Goal: Task Accomplishment & Management: Use online tool/utility

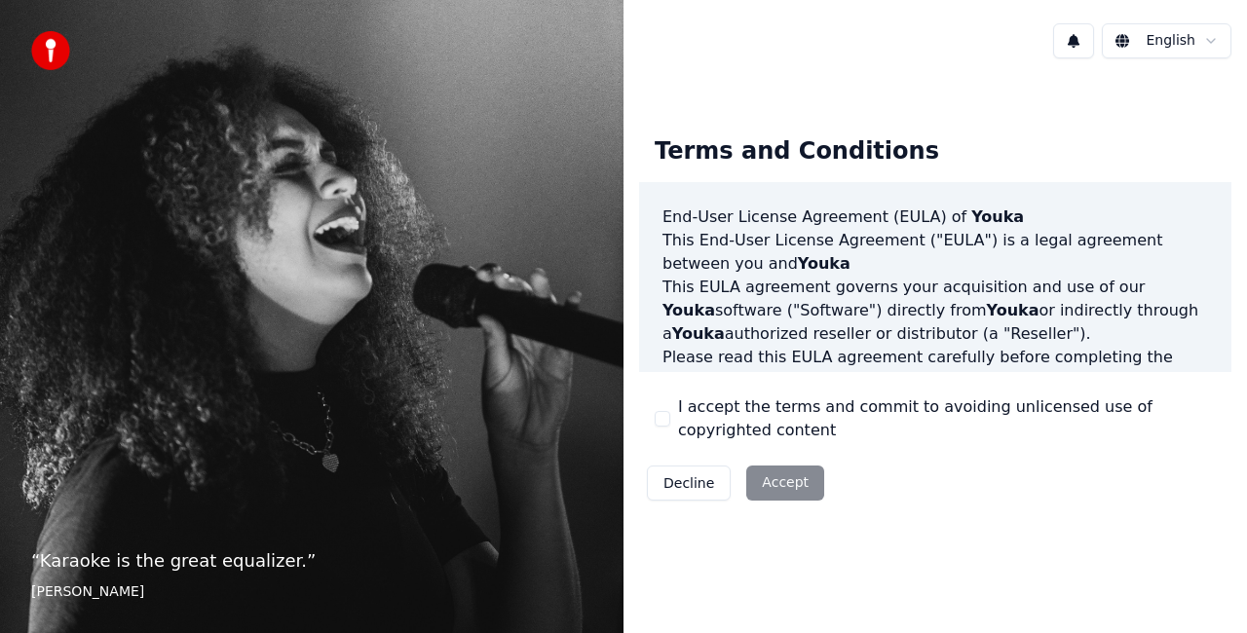
click at [661, 427] on div "I accept the terms and commit to avoiding unlicensed use of copyrighted content" at bounding box center [935, 419] width 561 height 47
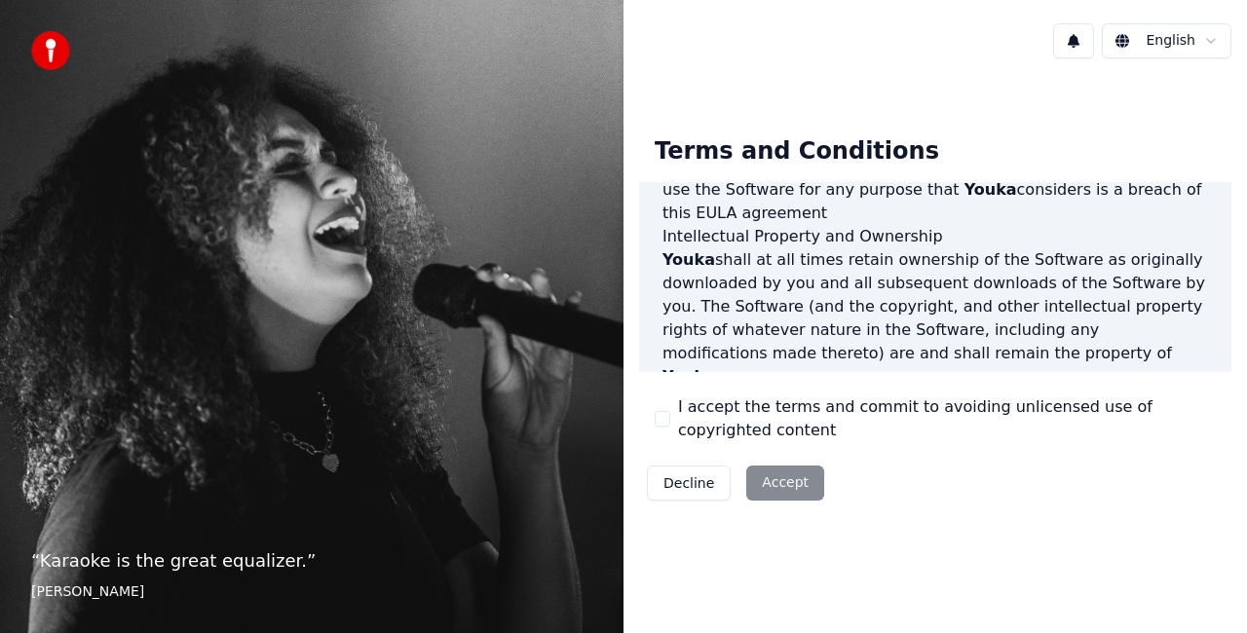
scroll to position [1423, 0]
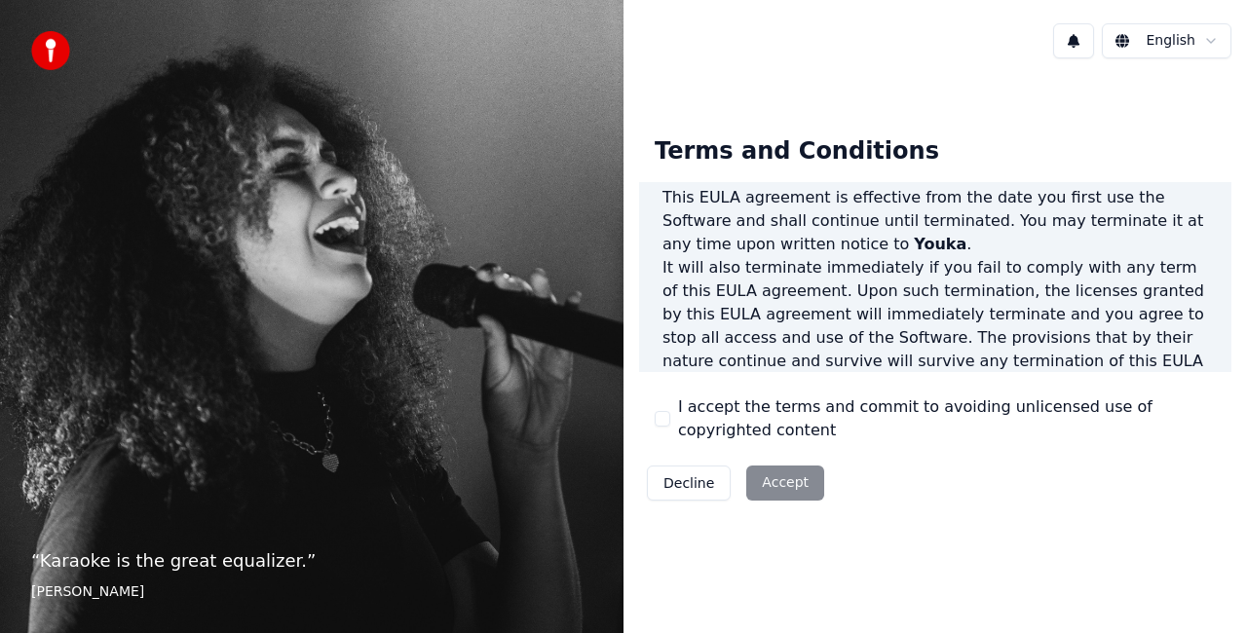
click at [662, 425] on button "I accept the terms and commit to avoiding unlicensed use of copyrighted content" at bounding box center [663, 419] width 16 height 16
click at [776, 482] on button "Accept" at bounding box center [785, 483] width 78 height 35
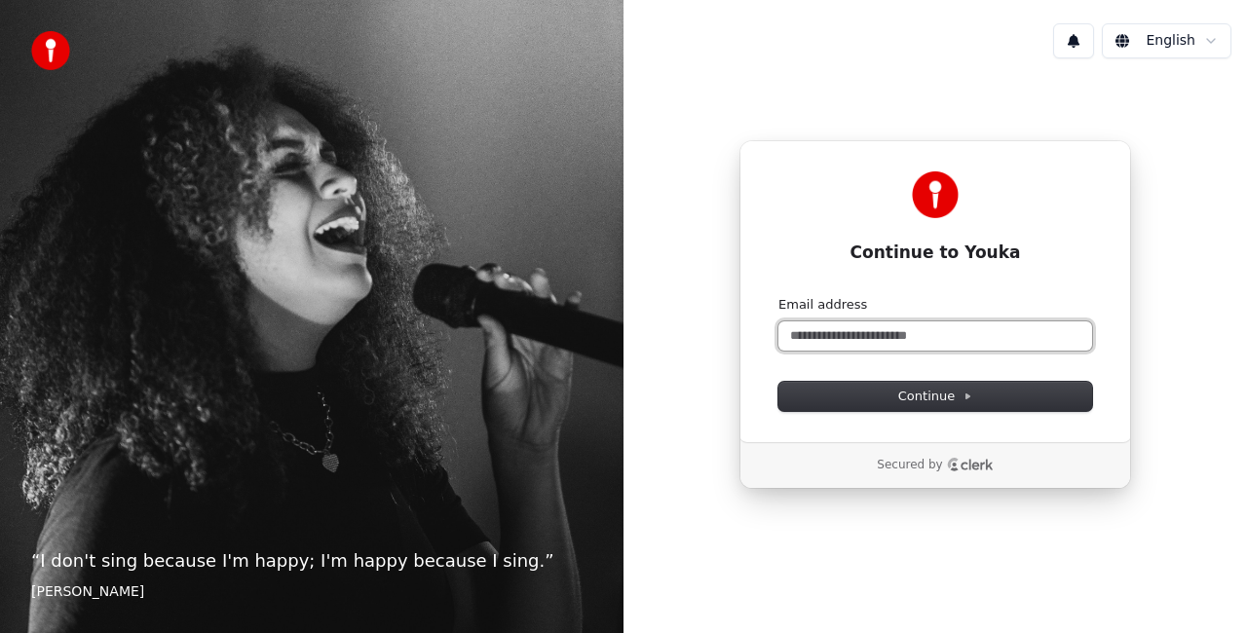
click at [842, 343] on input "Email address" at bounding box center [936, 336] width 314 height 29
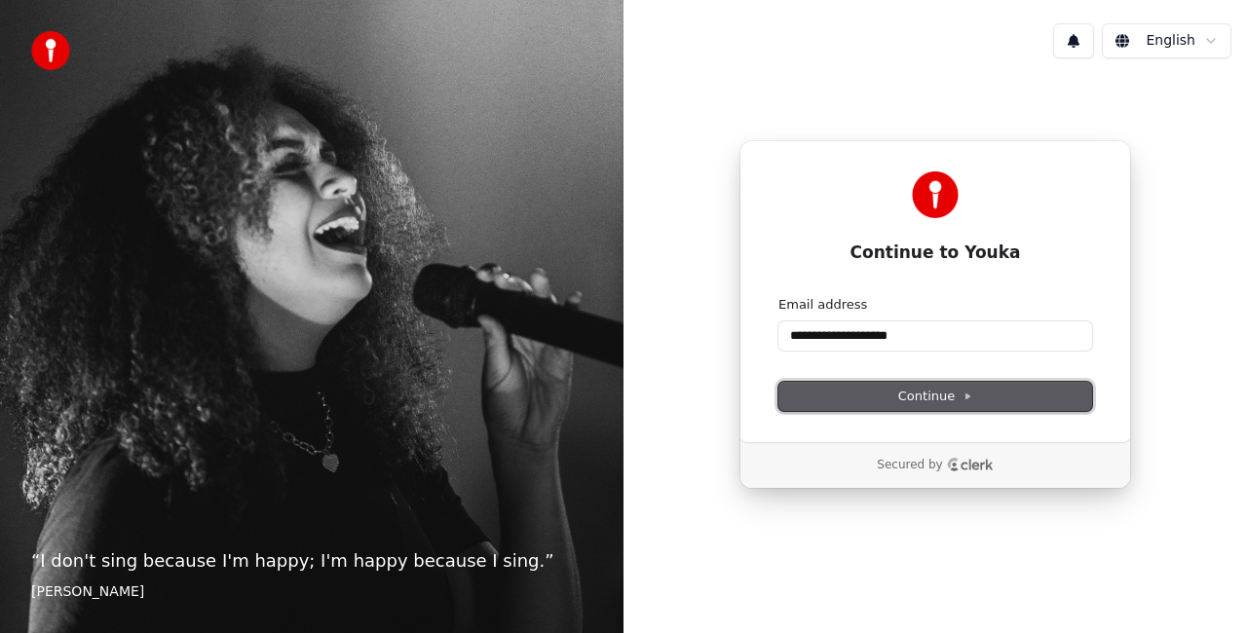
click at [885, 403] on button "Continue" at bounding box center [936, 396] width 314 height 29
type input "**********"
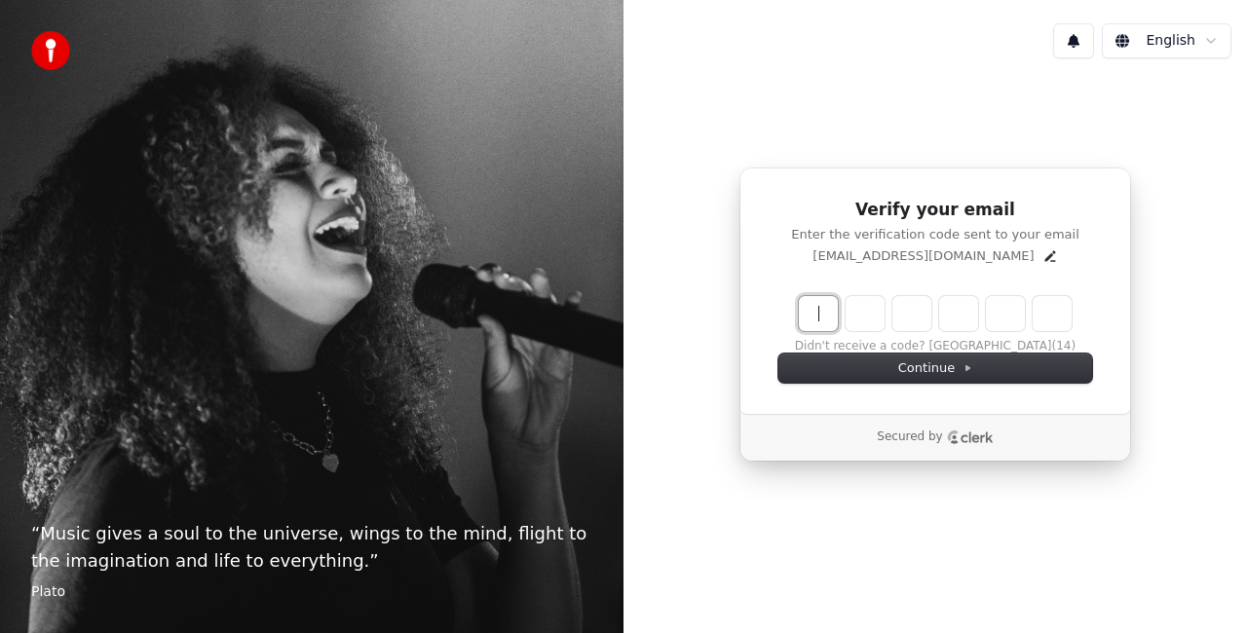
click at [824, 305] on input "Enter verification code" at bounding box center [955, 313] width 312 height 35
type input "******"
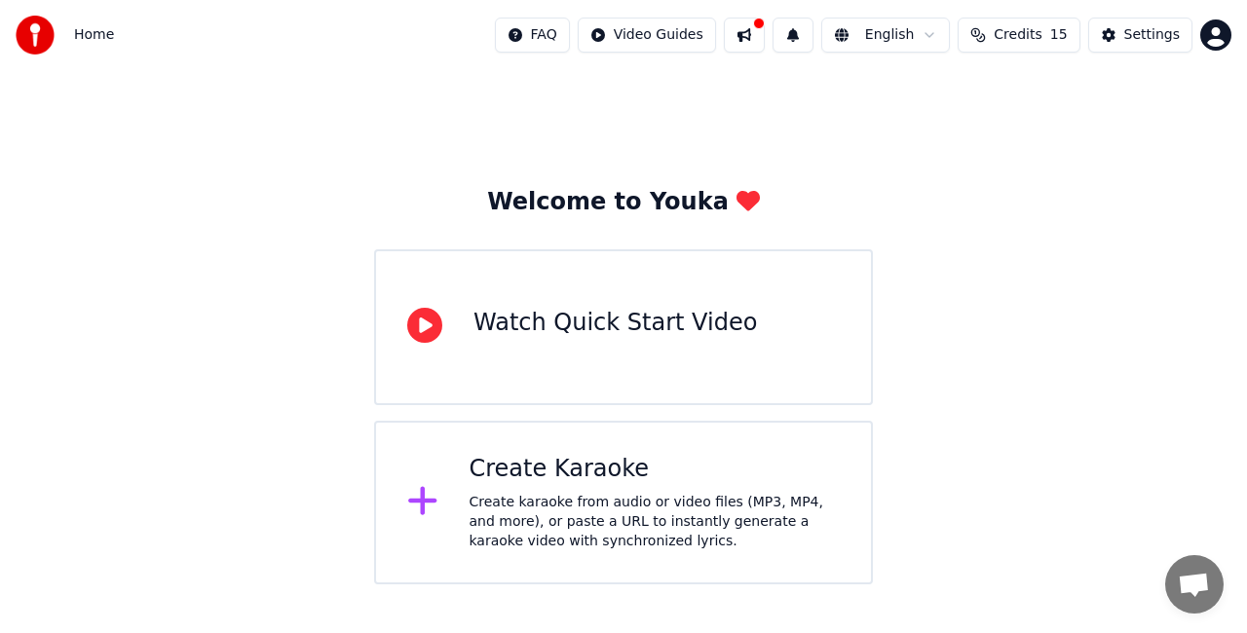
click at [1012, 29] on span "Credits" at bounding box center [1018, 34] width 48 height 19
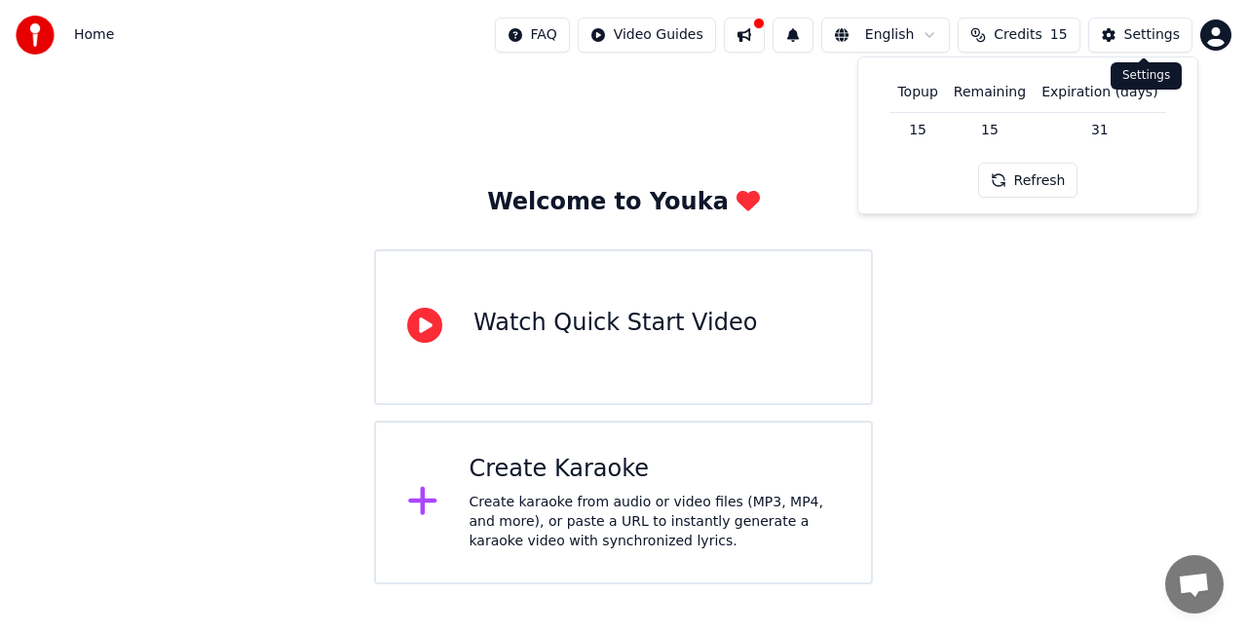
click at [1129, 37] on button "Settings" at bounding box center [1141, 35] width 104 height 35
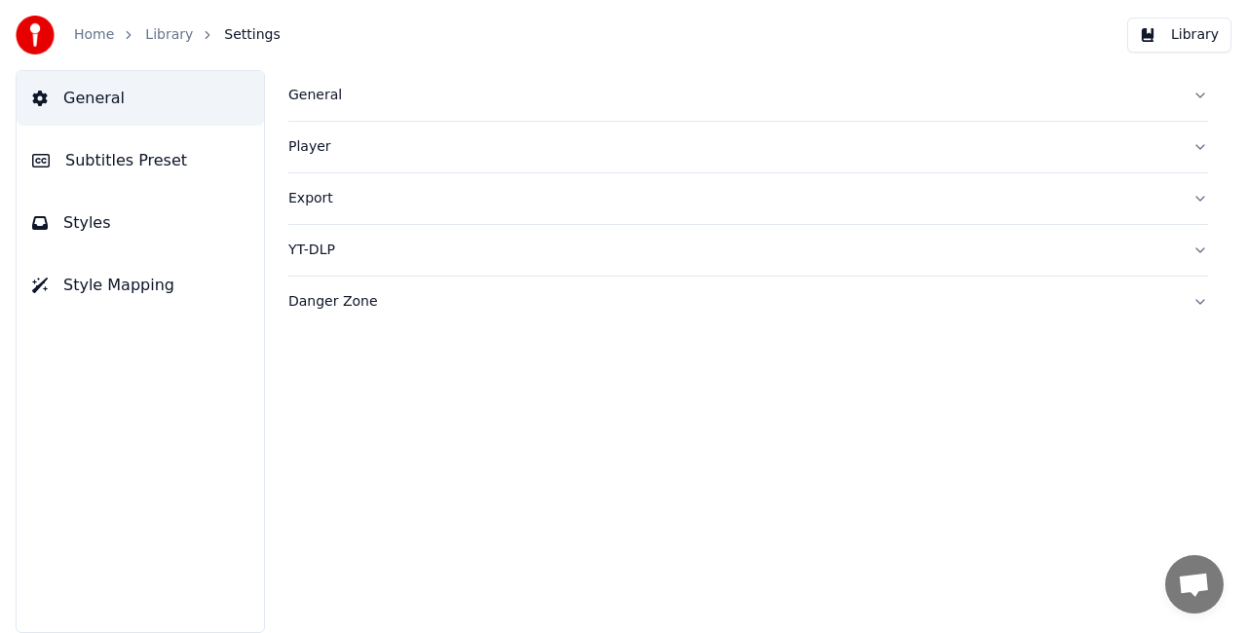
click at [107, 38] on link "Home" at bounding box center [94, 34] width 40 height 19
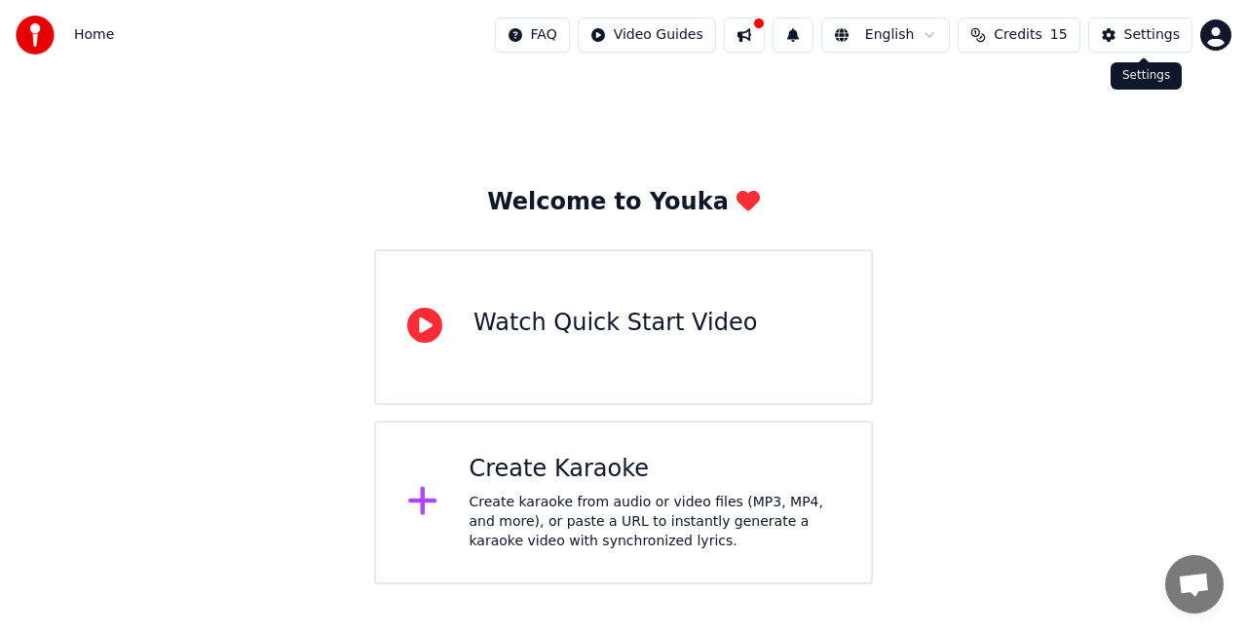
click at [1167, 42] on div "Settings" at bounding box center [1153, 34] width 56 height 19
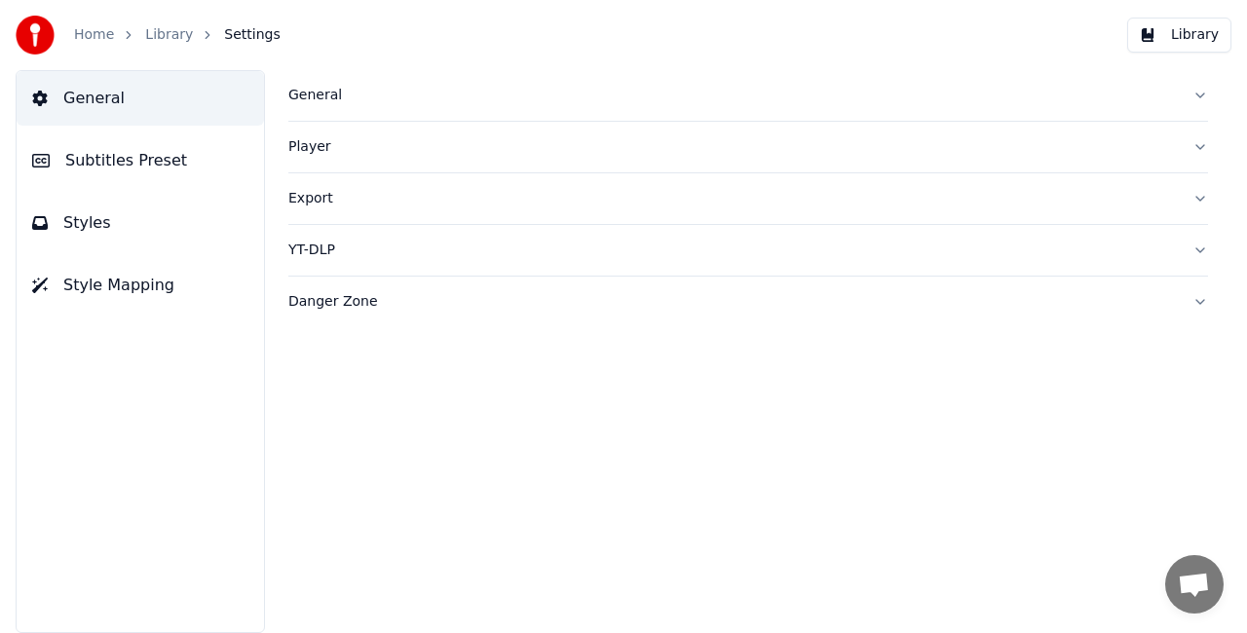
click at [100, 35] on link "Home" at bounding box center [94, 34] width 40 height 19
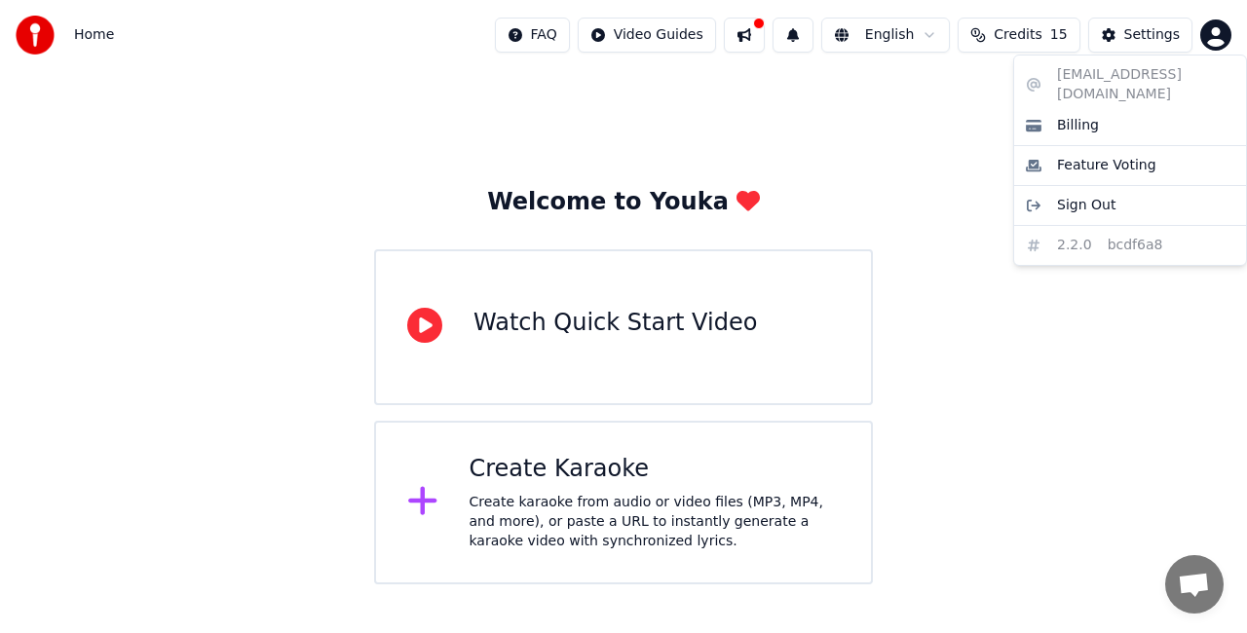
click at [1214, 25] on html "Home FAQ Video Guides English Credits 15 Settings Welcome to Youka Watch Quick …" at bounding box center [623, 292] width 1247 height 585
click at [1067, 116] on span "Billing" at bounding box center [1078, 125] width 42 height 19
click at [1218, 33] on html "Home FAQ Video Guides English Credits 15 Settings Welcome to Youka Watch Quick …" at bounding box center [623, 292] width 1247 height 585
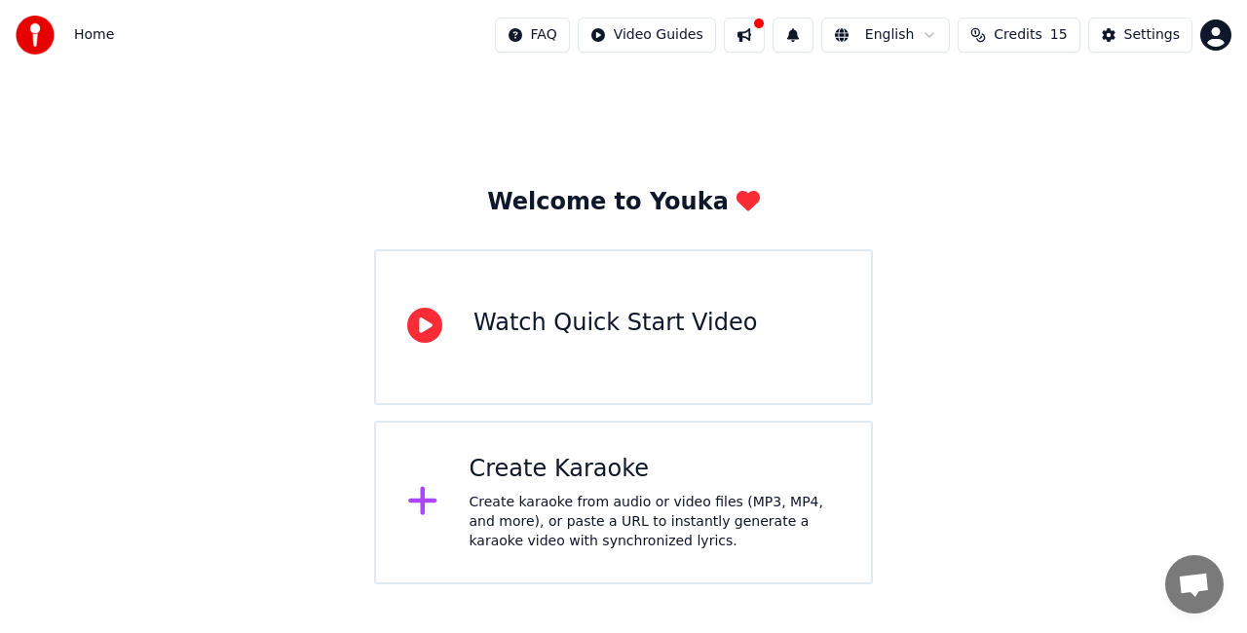
click at [1043, 29] on html "Home FAQ Video Guides English Credits 15 Settings Welcome to Youka Watch Quick …" at bounding box center [623, 292] width 1247 height 585
click at [1042, 28] on span "Credits" at bounding box center [1018, 34] width 48 height 19
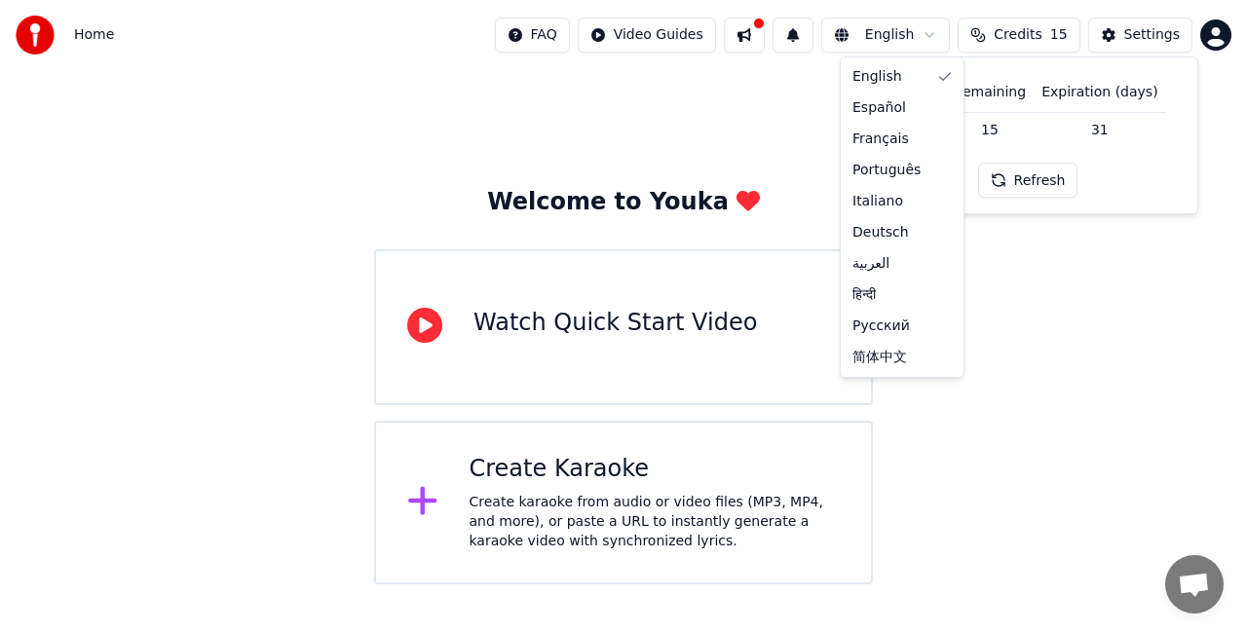
click at [902, 38] on html "Home FAQ Video Guides English Credits 15 Settings Welcome to Youka Watch Quick …" at bounding box center [623, 292] width 1247 height 585
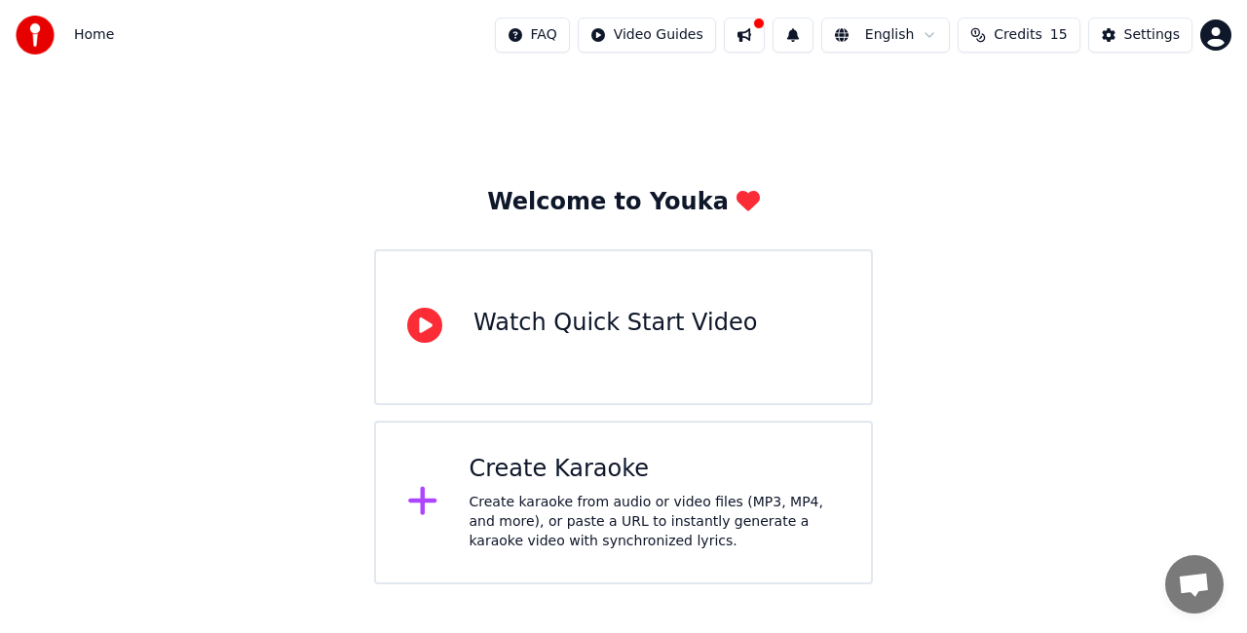
click at [750, 47] on html "Home FAQ Video Guides English Credits 15 Settings Welcome to Youka Watch Quick …" at bounding box center [623, 292] width 1247 height 585
click at [686, 45] on html "Home FAQ Video Guides English Credits 15 Settings Welcome to Youka Watch Quick …" at bounding box center [623, 292] width 1247 height 585
click at [435, 331] on html "Home FAQ Video Guides English Credits 15 Settings Welcome to Youka Watch Quick …" at bounding box center [623, 292] width 1247 height 585
click at [435, 331] on icon at bounding box center [424, 325] width 35 height 35
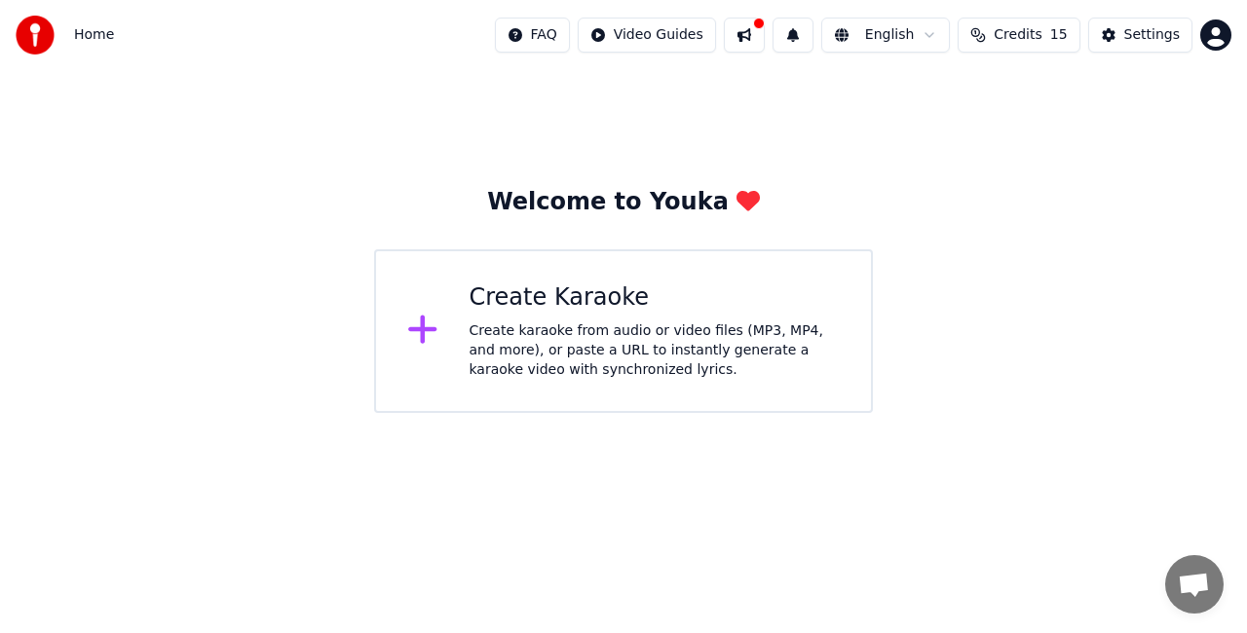
click at [33, 41] on img at bounding box center [35, 35] width 39 height 39
click at [572, 37] on html "Home FAQ Video Guides English Credits 15 Settings Welcome to Youka Create Karao…" at bounding box center [623, 206] width 1247 height 413
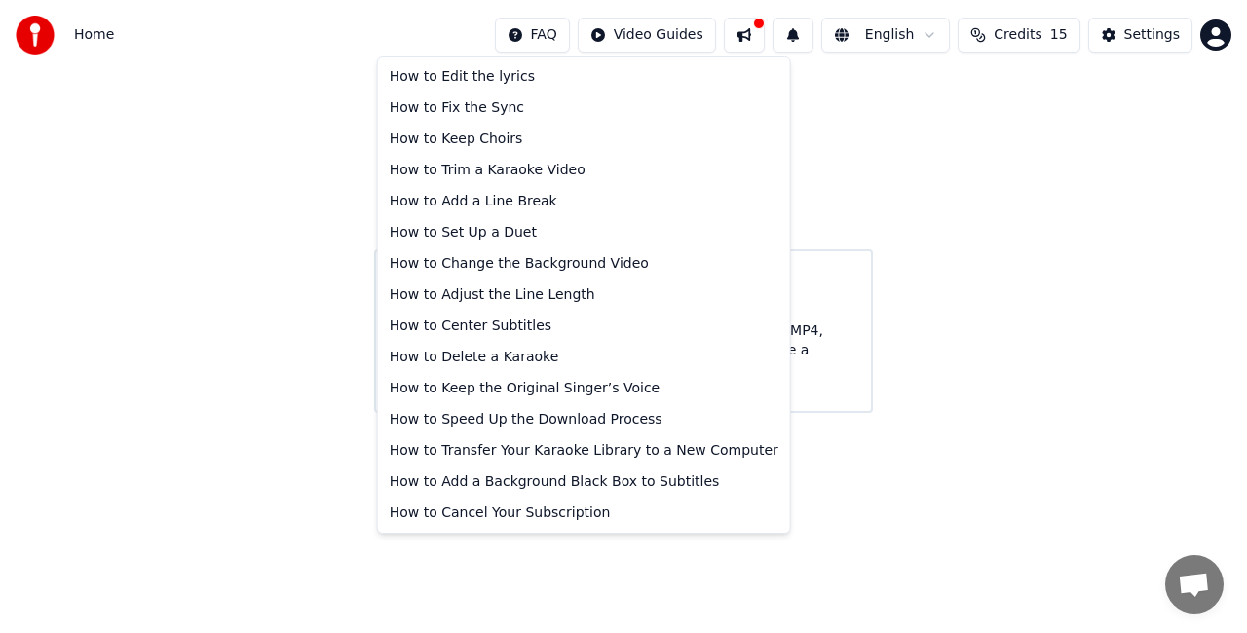
click at [1034, 27] on html "Home FAQ Video Guides English Credits 15 Settings Welcome to Youka Create Karao…" at bounding box center [623, 206] width 1247 height 413
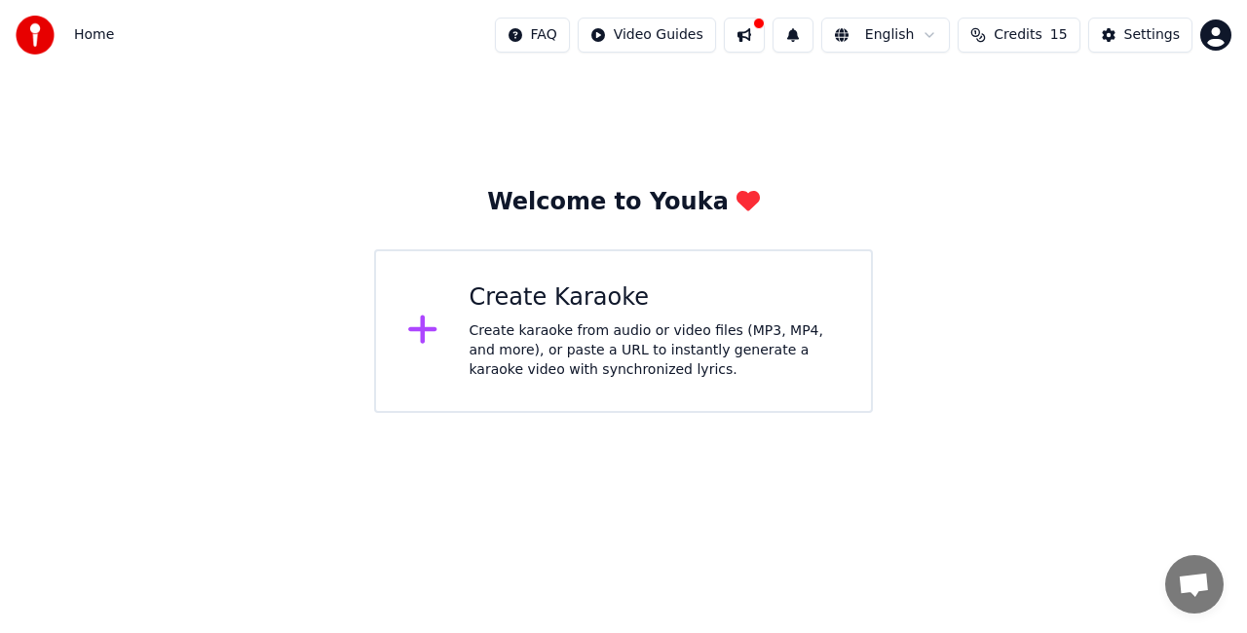
click at [1034, 27] on span "Credits" at bounding box center [1018, 34] width 48 height 19
click at [1029, 177] on button "Refresh" at bounding box center [1028, 180] width 100 height 35
click at [1154, 34] on div "Settings" at bounding box center [1153, 34] width 56 height 19
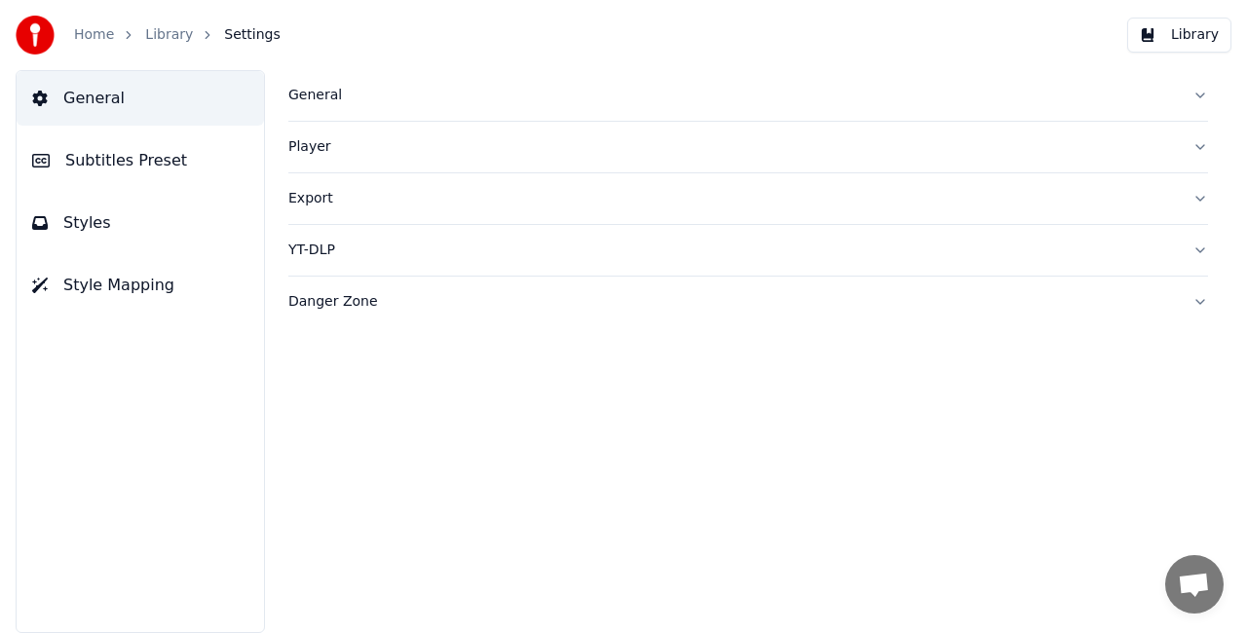
click at [327, 92] on div "General" at bounding box center [732, 95] width 889 height 19
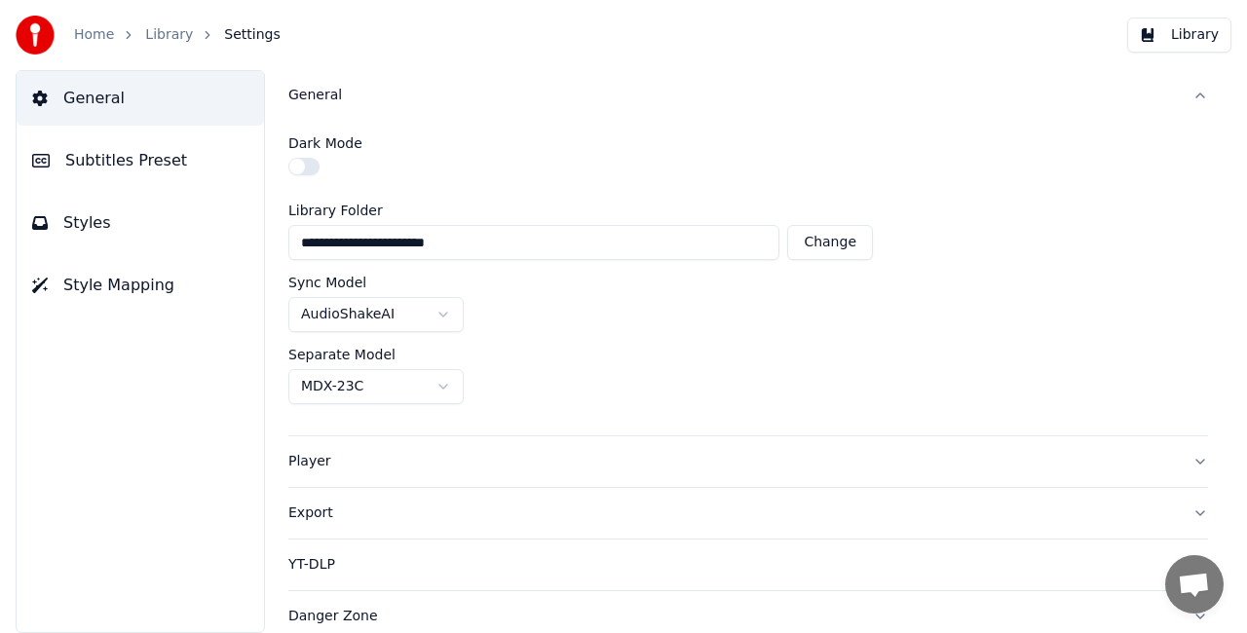
click at [327, 92] on div "General" at bounding box center [732, 95] width 889 height 19
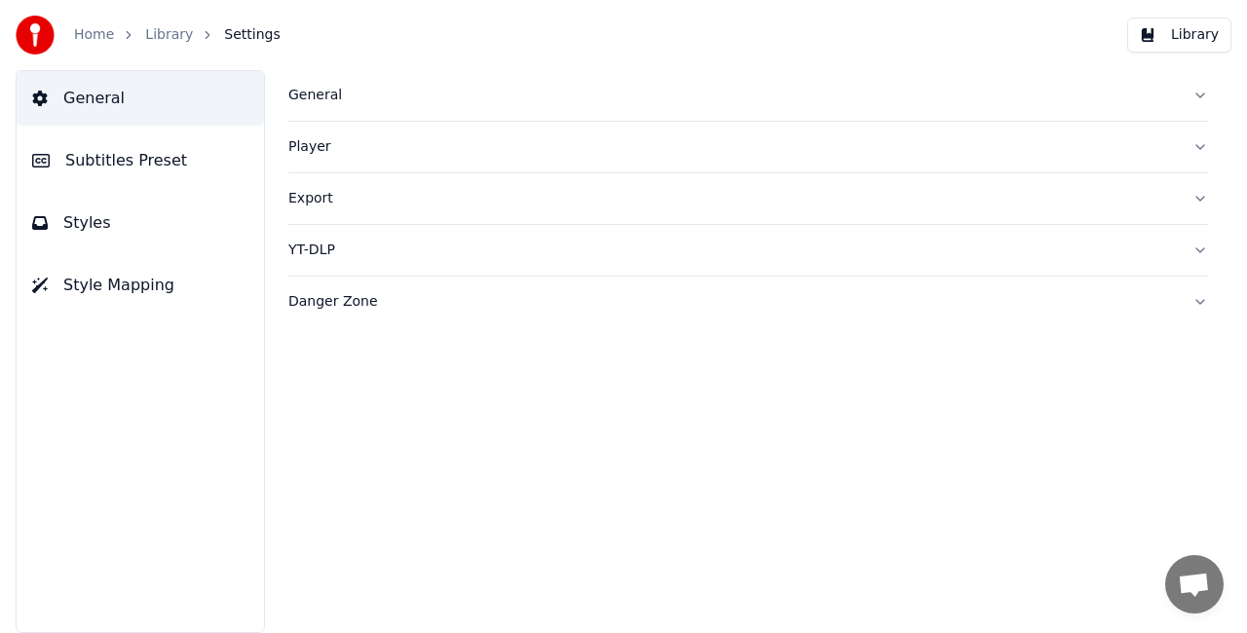
click at [325, 146] on div "Player" at bounding box center [732, 146] width 889 height 19
click at [329, 383] on button "Export" at bounding box center [748, 374] width 920 height 51
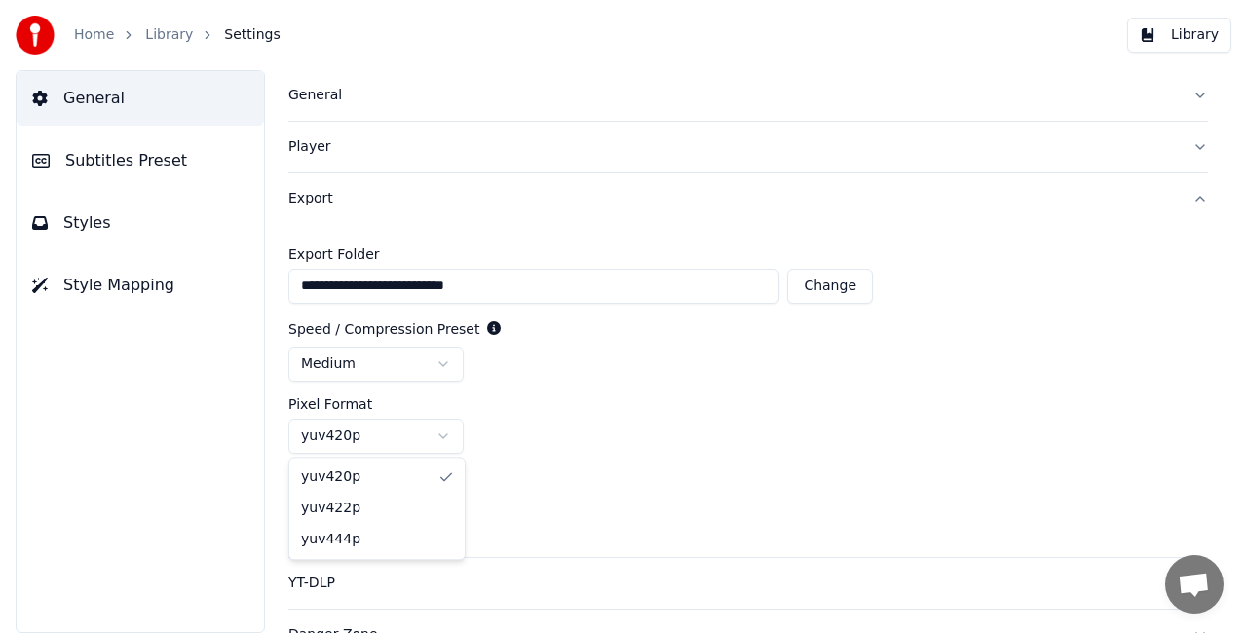
click at [423, 443] on html "**********" at bounding box center [623, 316] width 1247 height 633
click at [575, 419] on html "**********" at bounding box center [623, 316] width 1247 height 633
click at [370, 574] on div "YT-DLP" at bounding box center [732, 583] width 889 height 19
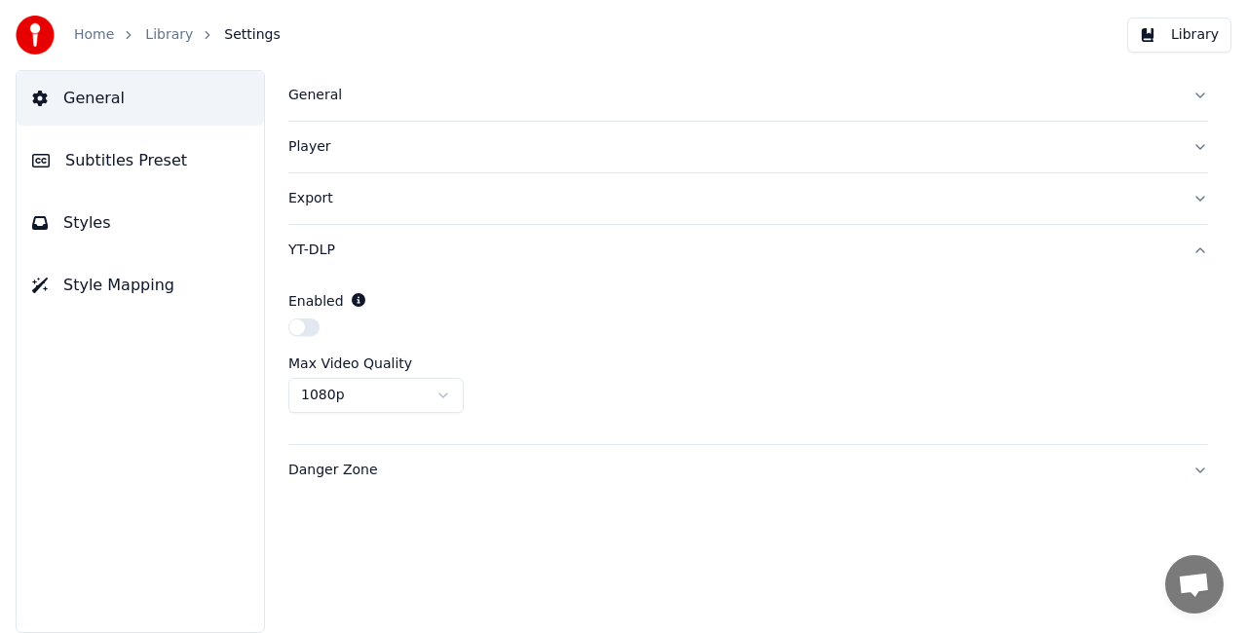
click at [364, 470] on div "Danger Zone" at bounding box center [732, 470] width 889 height 19
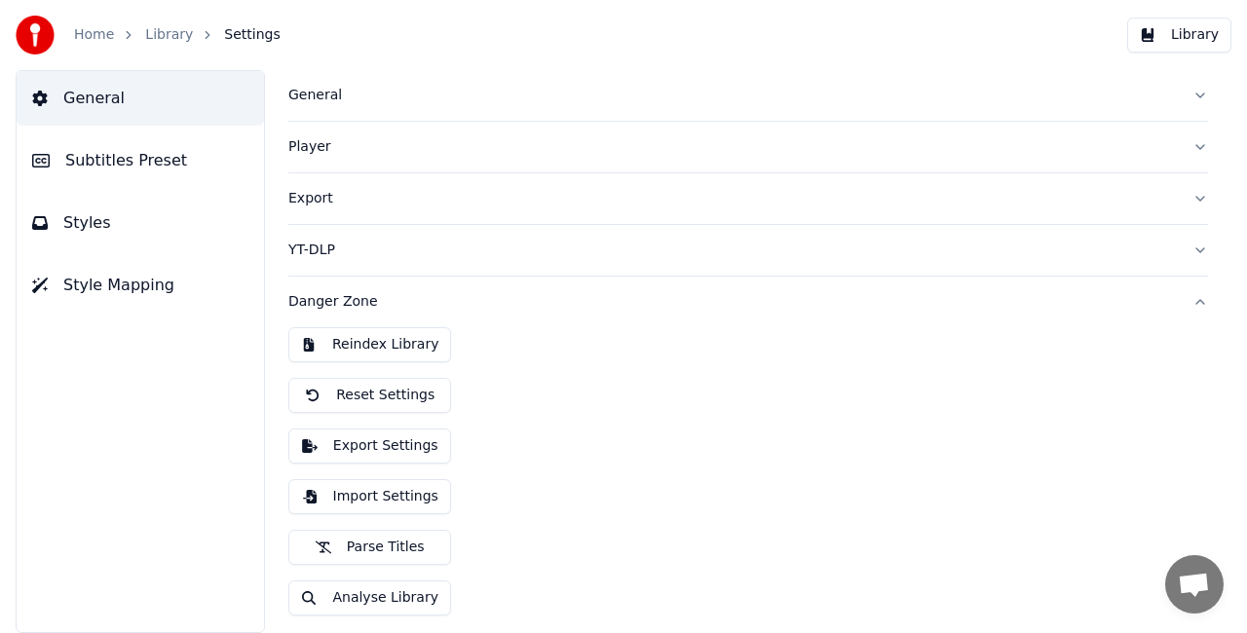
click at [115, 278] on span "Style Mapping" at bounding box center [118, 285] width 111 height 23
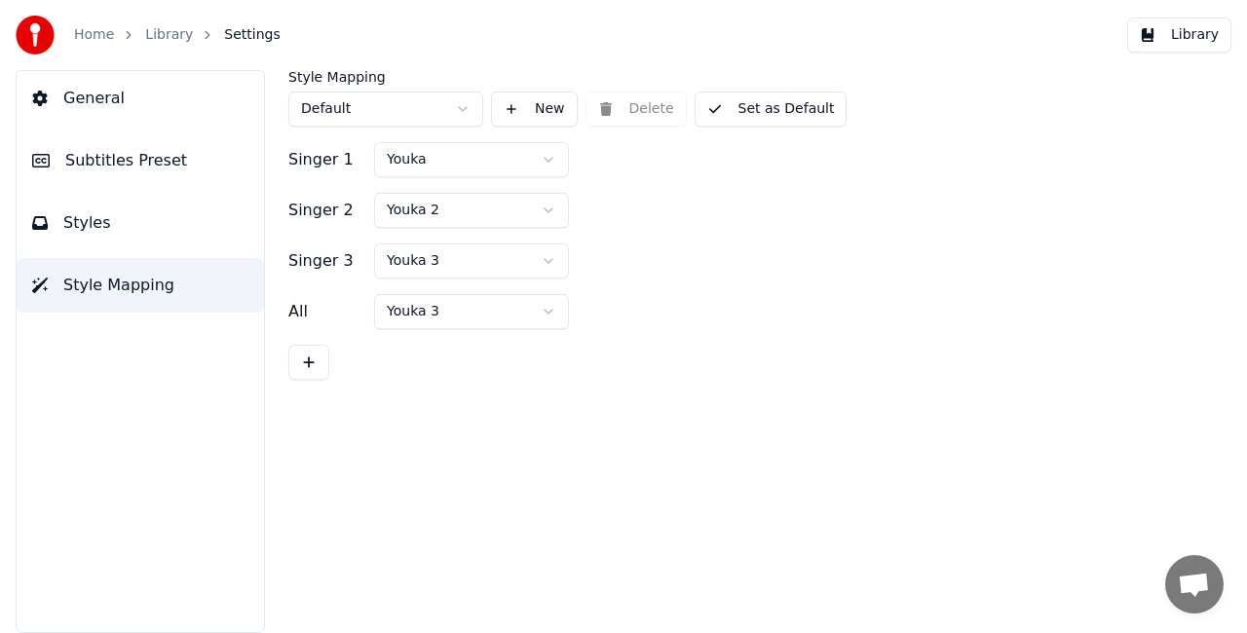
click at [175, 41] on link "Library" at bounding box center [169, 34] width 48 height 19
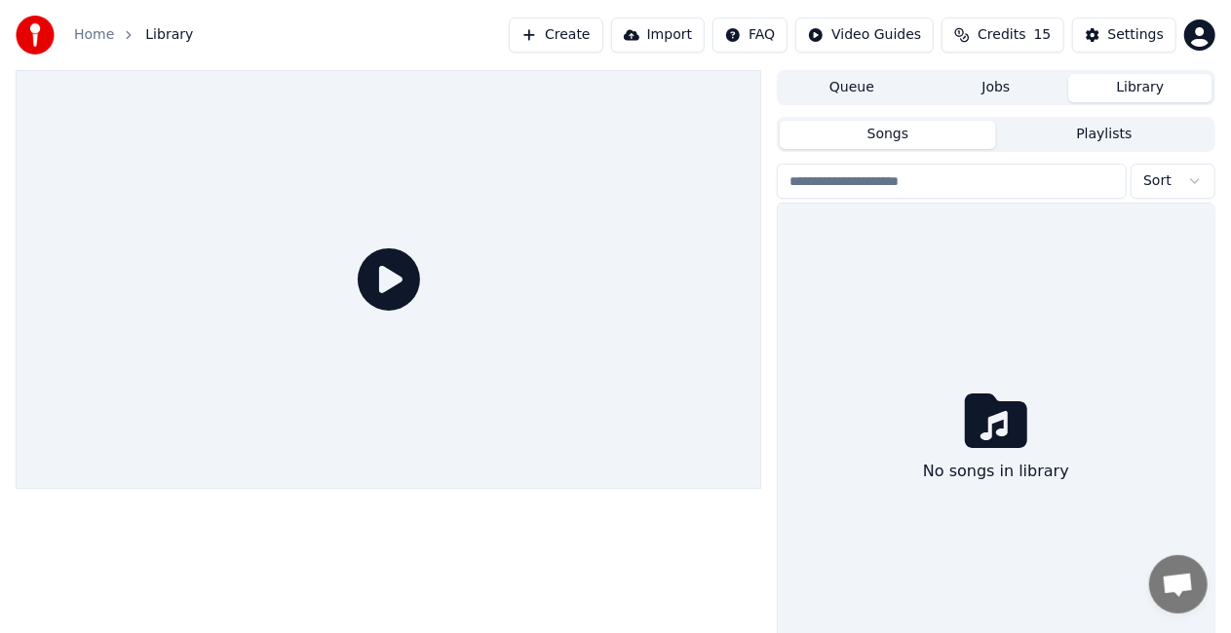
click at [978, 181] on input "search" at bounding box center [952, 181] width 350 height 35
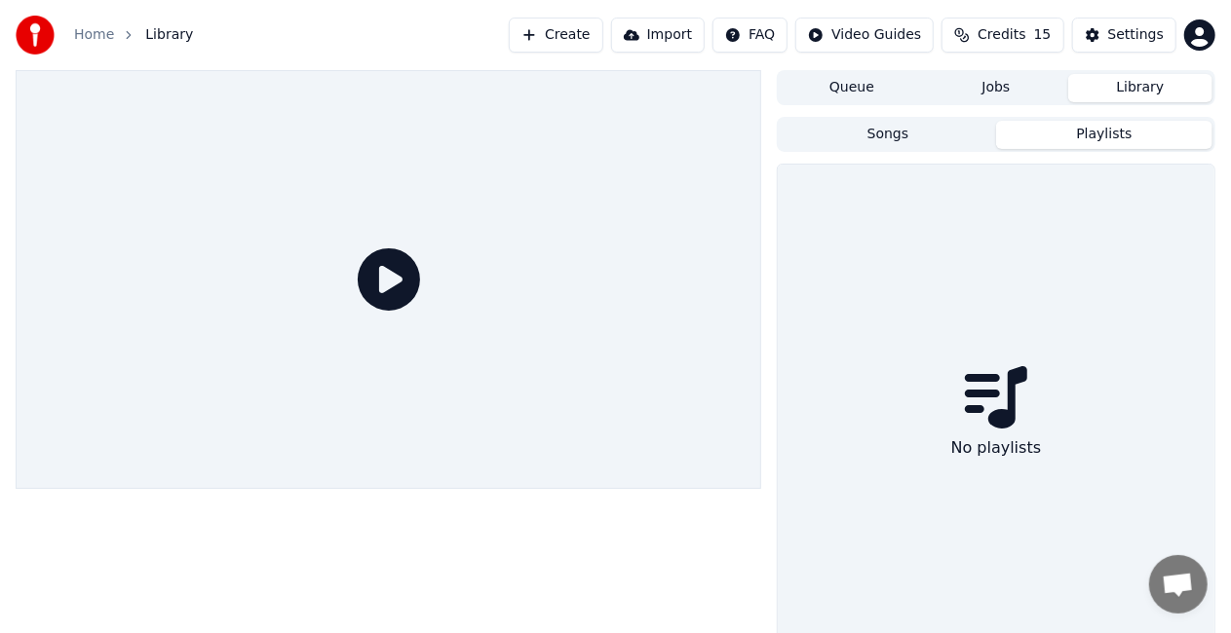
click at [1078, 131] on button "Playlists" at bounding box center [1104, 135] width 216 height 28
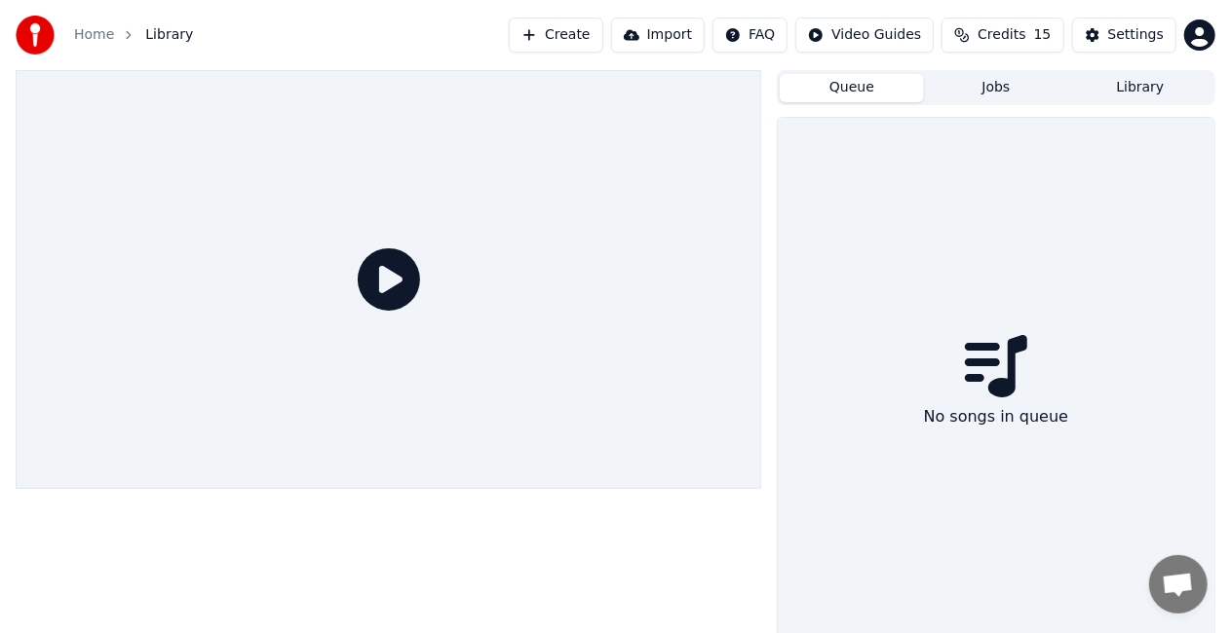
click at [826, 77] on button "Queue" at bounding box center [852, 88] width 144 height 28
click at [967, 97] on button "Jobs" at bounding box center [996, 88] width 144 height 28
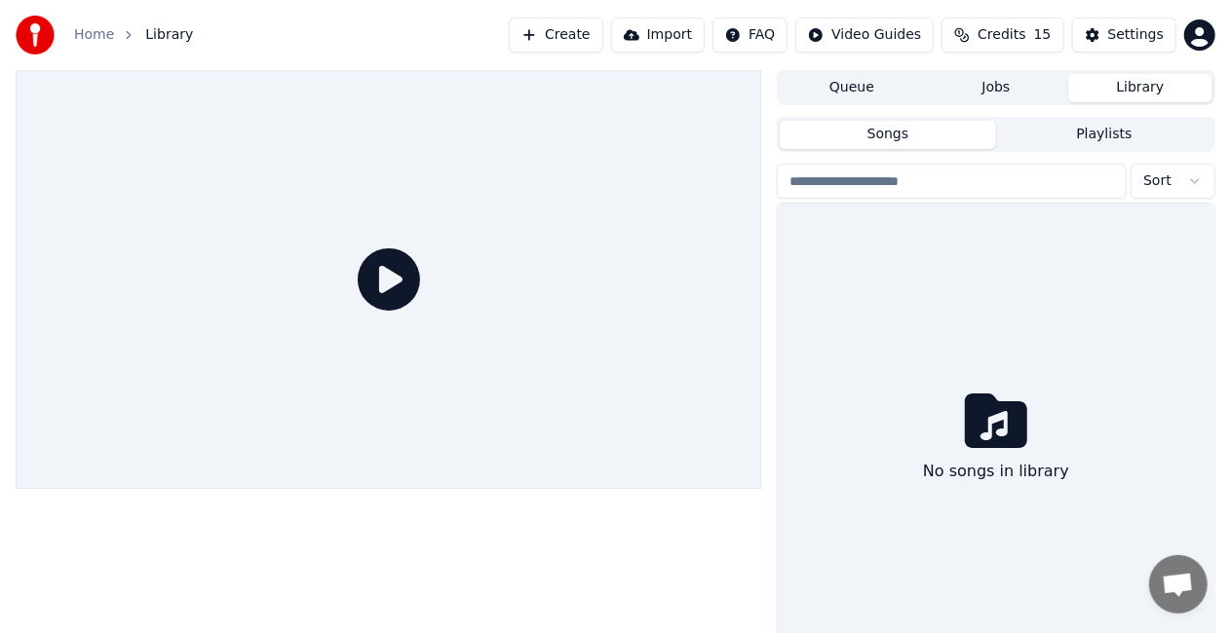
click at [1121, 82] on button "Library" at bounding box center [1140, 88] width 144 height 28
click at [402, 279] on icon at bounding box center [389, 280] width 62 height 62
click at [699, 25] on button "Import" at bounding box center [658, 35] width 94 height 35
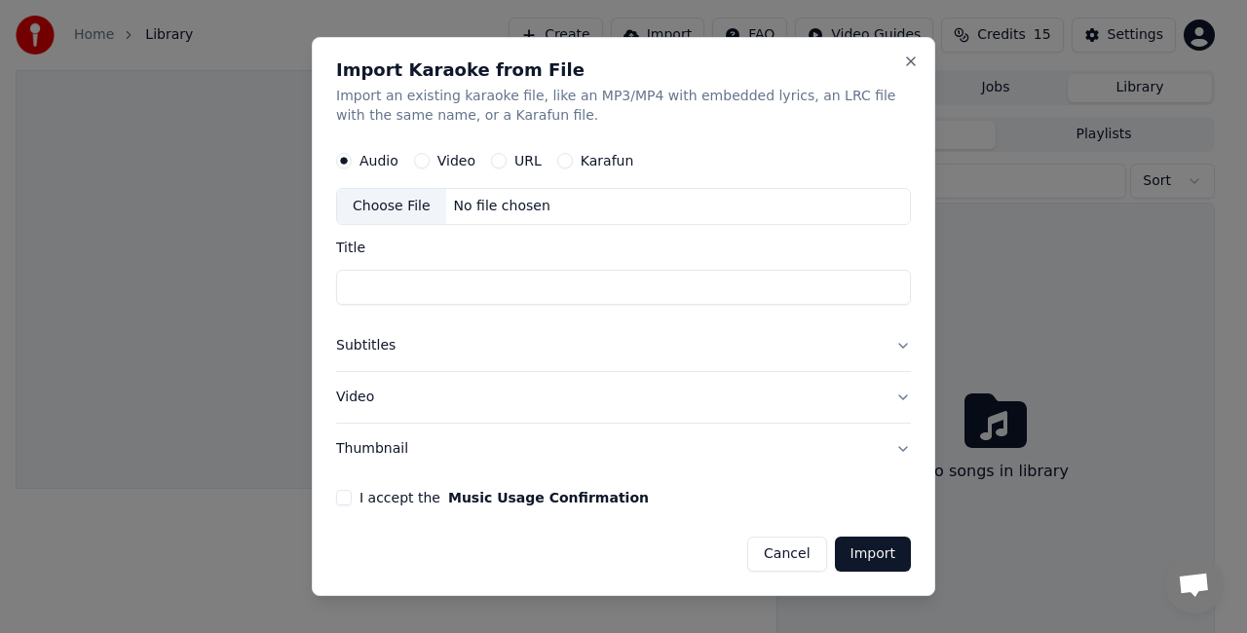
click at [526, 162] on label "URL" at bounding box center [528, 161] width 27 height 14
click at [507, 162] on button "URL" at bounding box center [499, 161] width 16 height 16
click at [915, 65] on button "Close" at bounding box center [911, 61] width 16 height 16
